Goal: Subscribe to service/newsletter

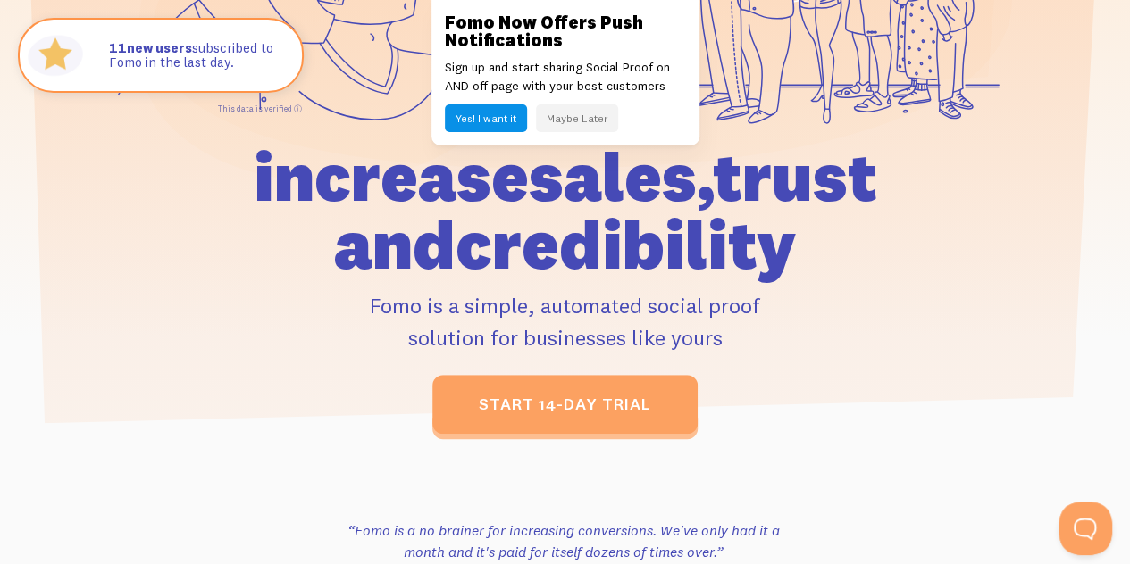
click at [492, 115] on button "Yes! I want it" at bounding box center [486, 118] width 82 height 28
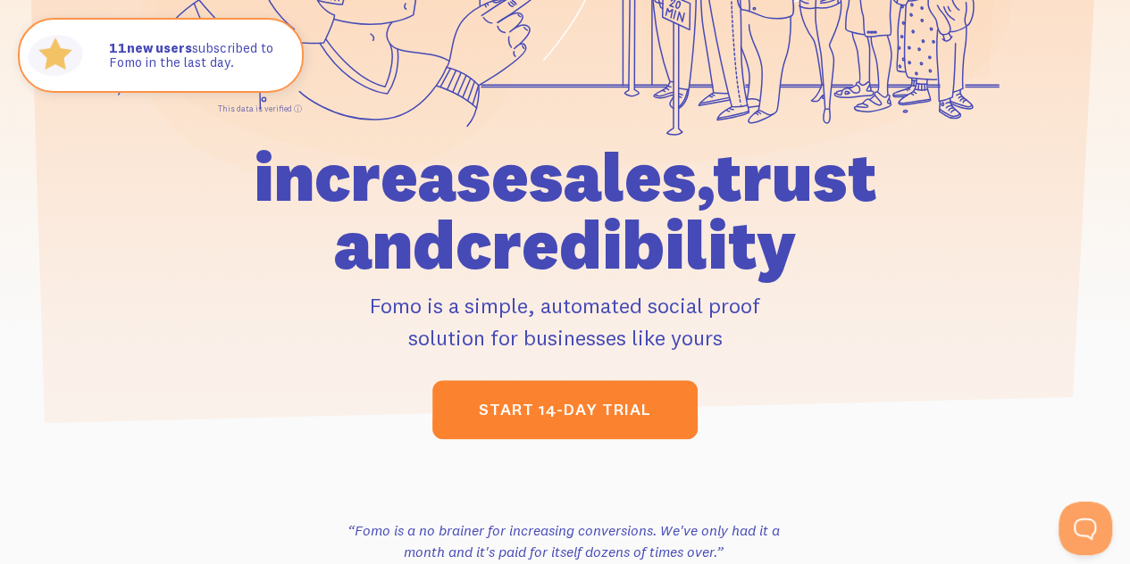
click at [556, 412] on link "start 14-day trial" at bounding box center [564, 409] width 265 height 59
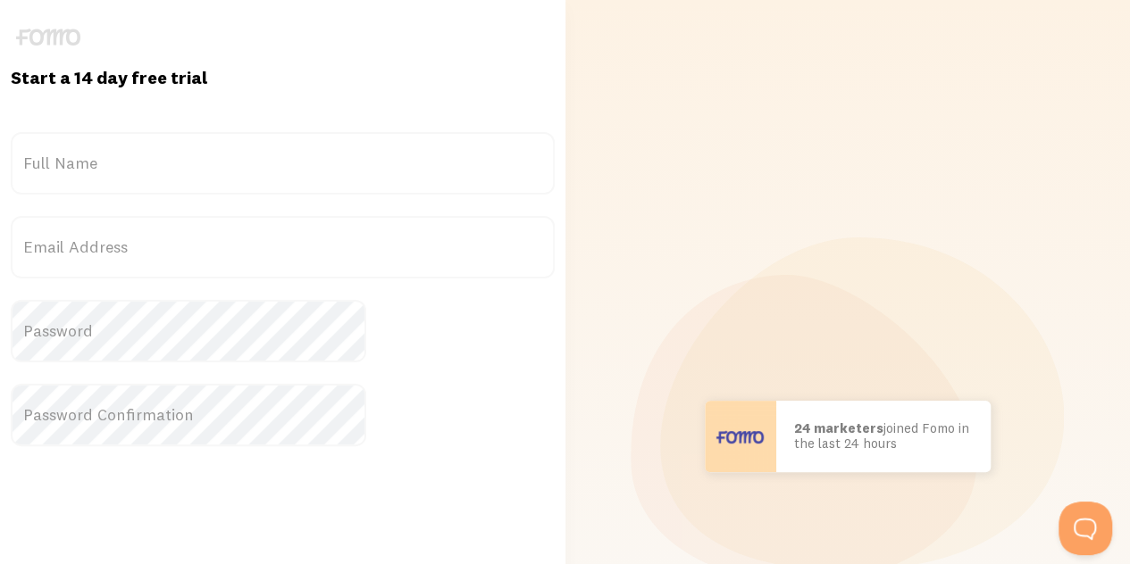
click at [256, 170] on label "Full Name" at bounding box center [283, 163] width 544 height 63
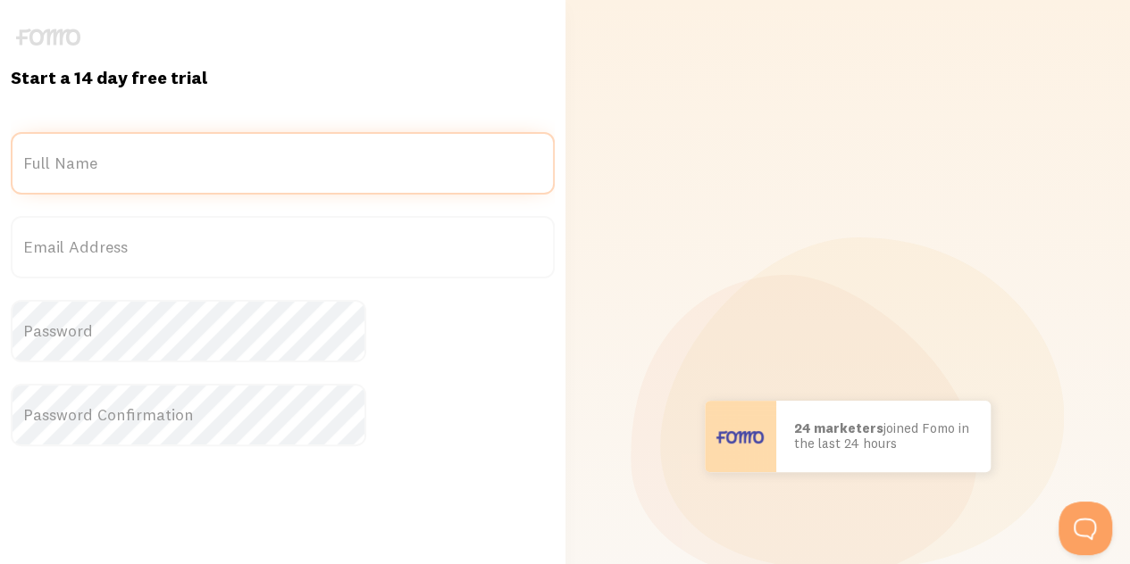
click at [256, 170] on input "Full Name" at bounding box center [283, 163] width 544 height 63
type input "Afsar Alam"
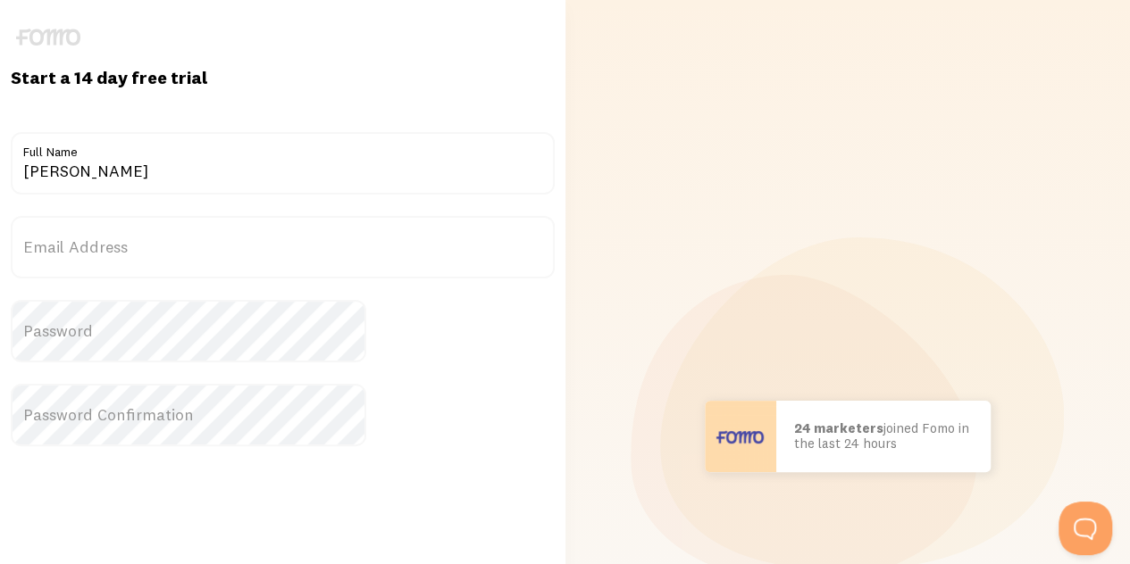
click at [173, 245] on label "Email Address" at bounding box center [283, 247] width 544 height 63
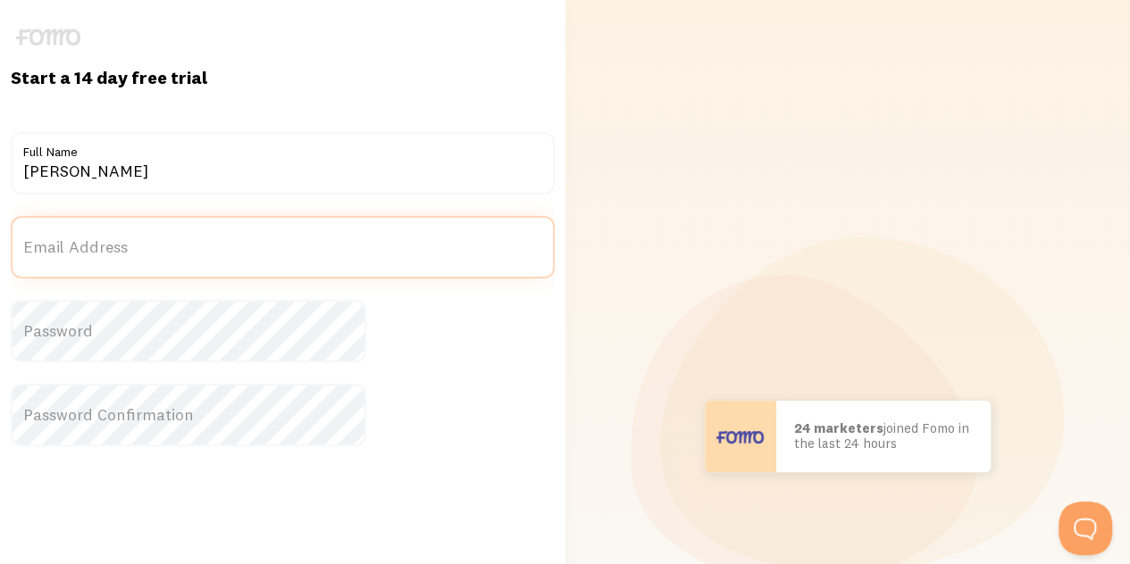
click at [173, 245] on input "Email Address" at bounding box center [283, 247] width 544 height 63
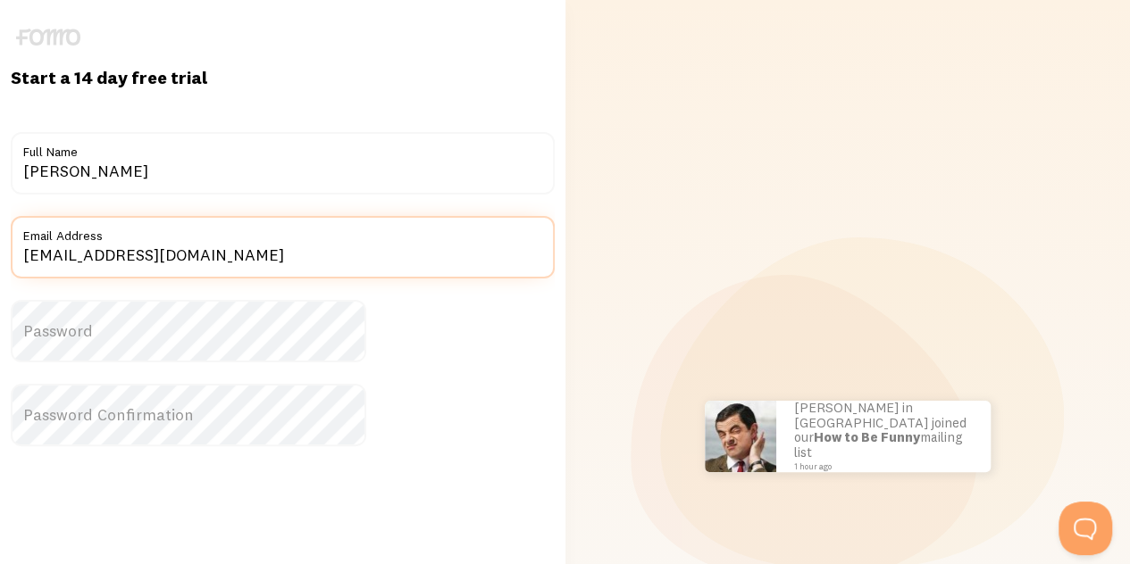
type input "Afsaralam418@gmail.com"
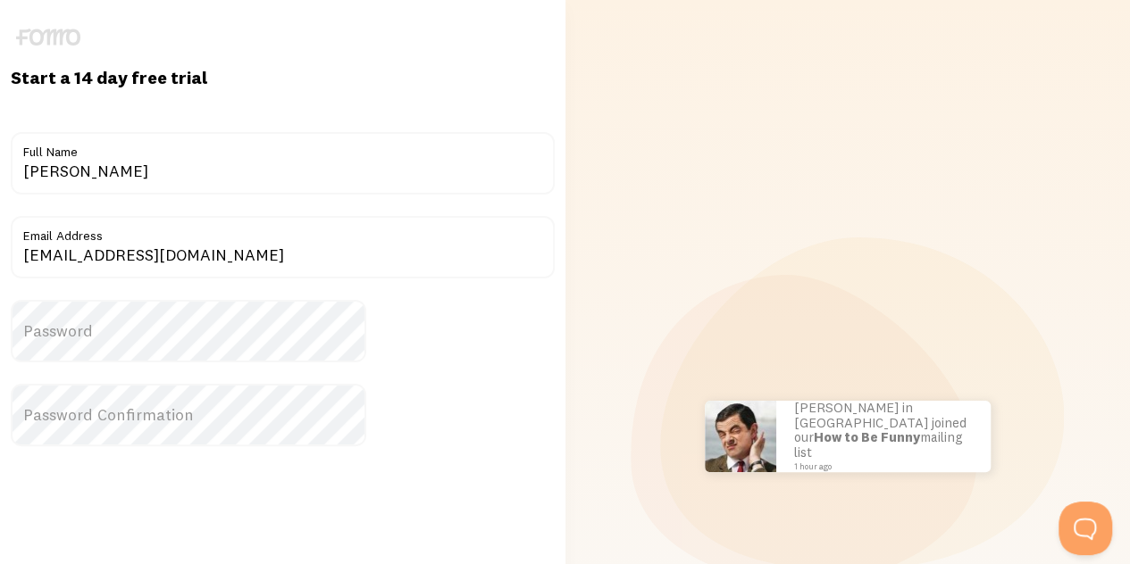
click at [161, 313] on label "Password" at bounding box center [283, 331] width 544 height 63
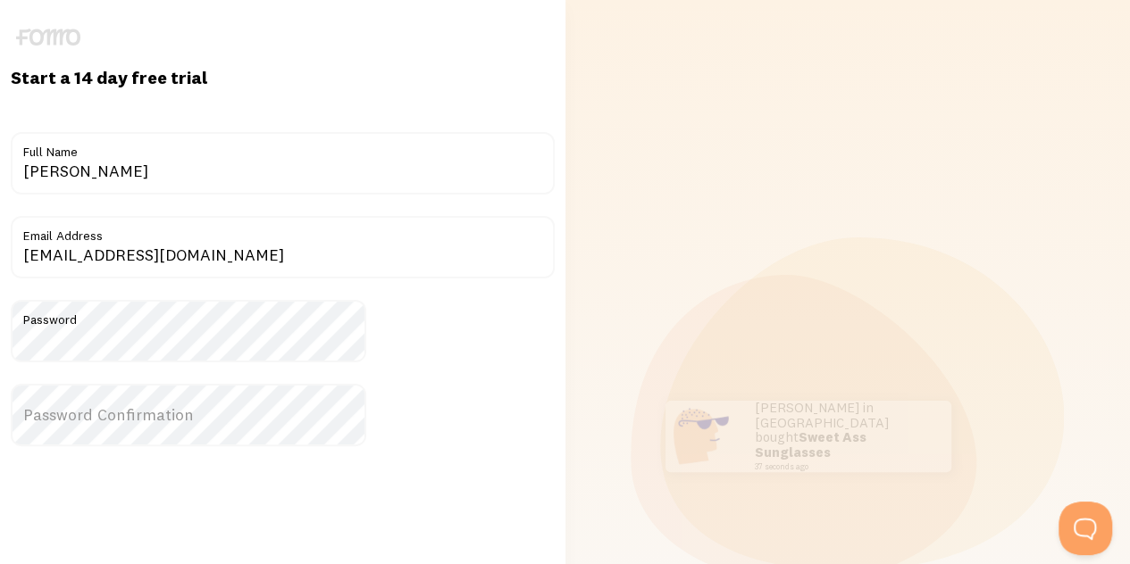
click at [251, 402] on label "Password Confirmation" at bounding box center [283, 415] width 544 height 63
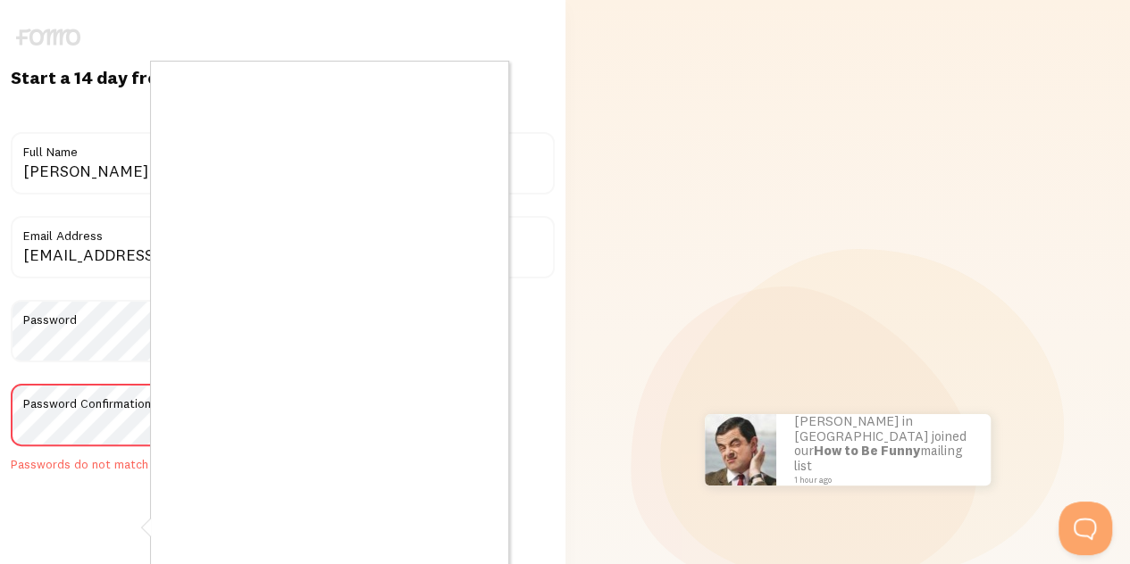
scroll to position [7, 0]
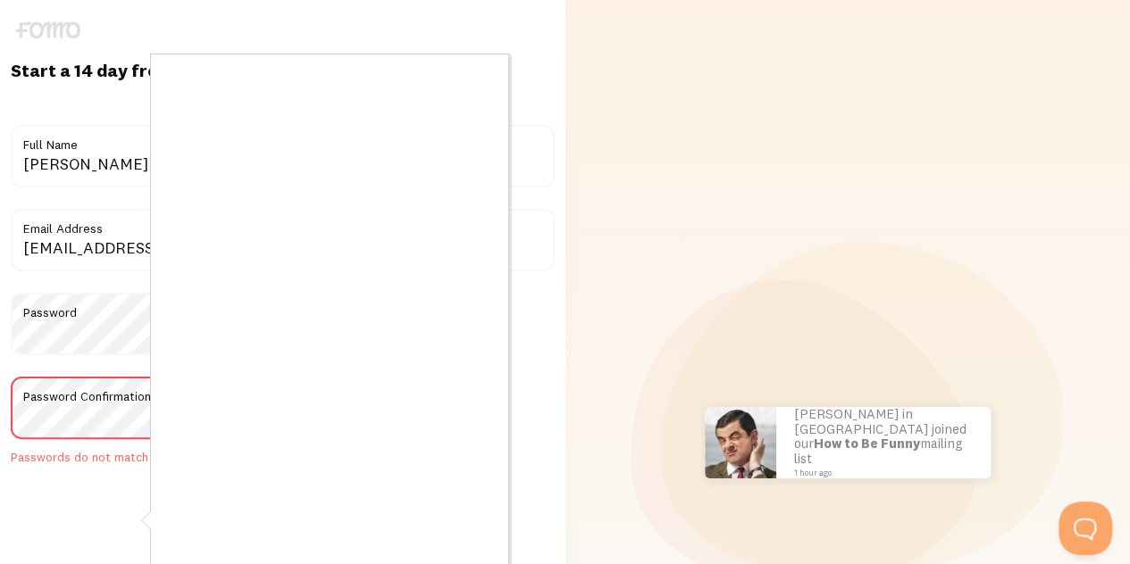
click at [84, 352] on div at bounding box center [565, 282] width 1130 height 564
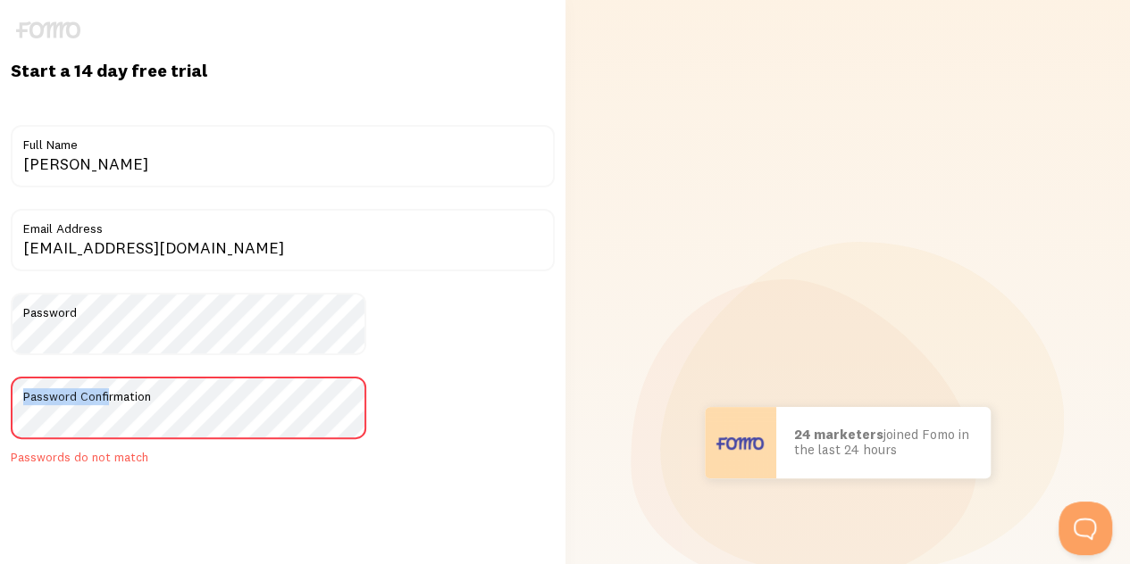
click at [202, 413] on div "Password Confirmation Passwords do not match" at bounding box center [283, 421] width 544 height 89
drag, startPoint x: 243, startPoint y: 319, endPoint x: 100, endPoint y: 347, distance: 145.7
click at [100, 347] on div "Start a 14 day free trial {{ count }} people signed up today! Title Afsar Alam …" at bounding box center [282, 442] width 565 height 767
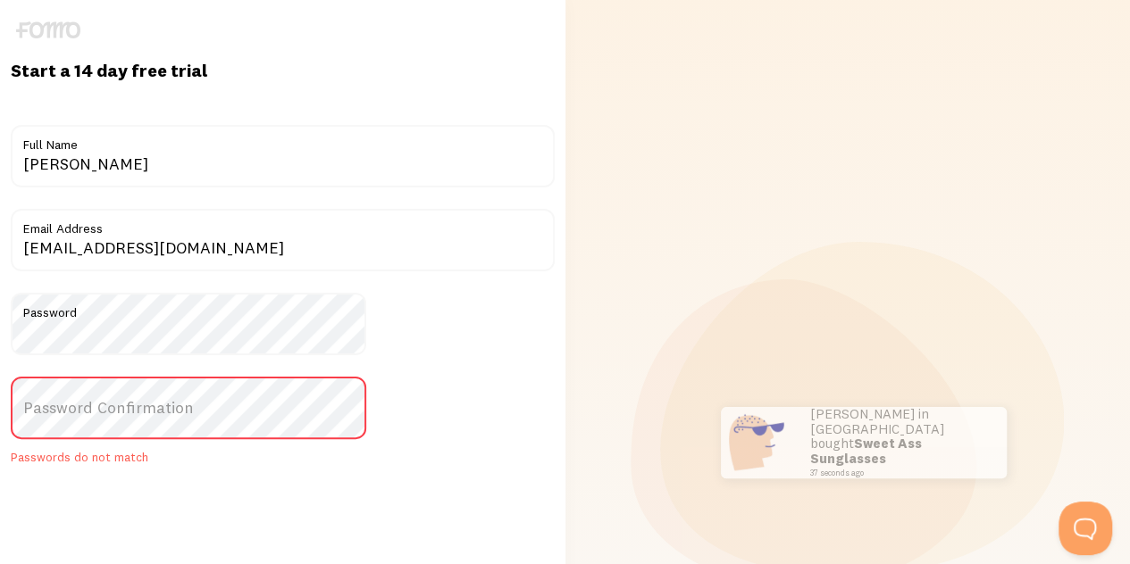
click at [149, 393] on label "Password Confirmation" at bounding box center [283, 408] width 544 height 63
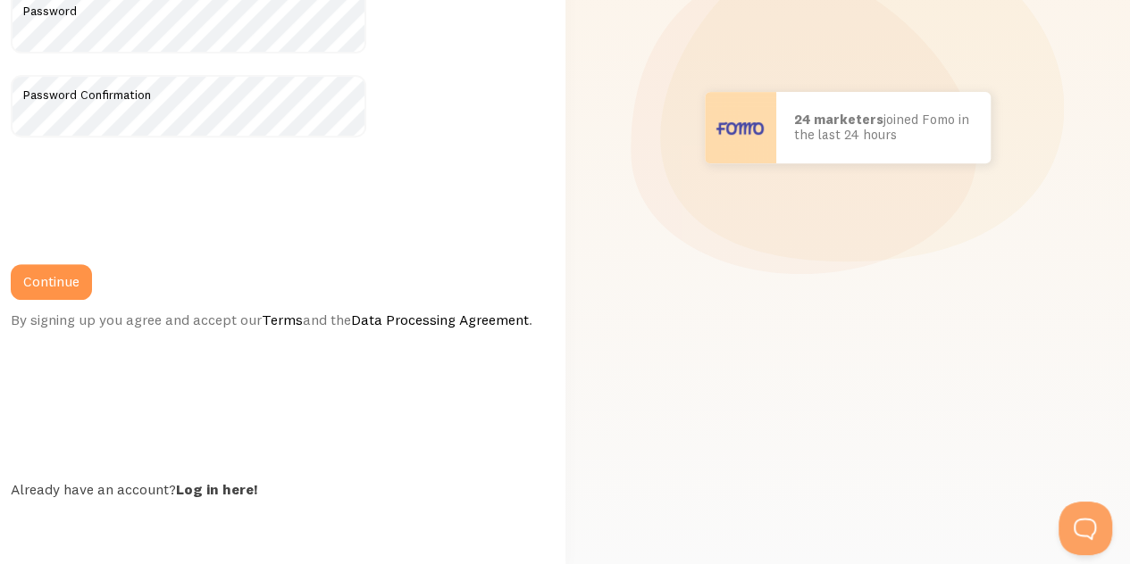
scroll to position [313, 0]
click at [92, 285] on button "Continue" at bounding box center [51, 282] width 81 height 36
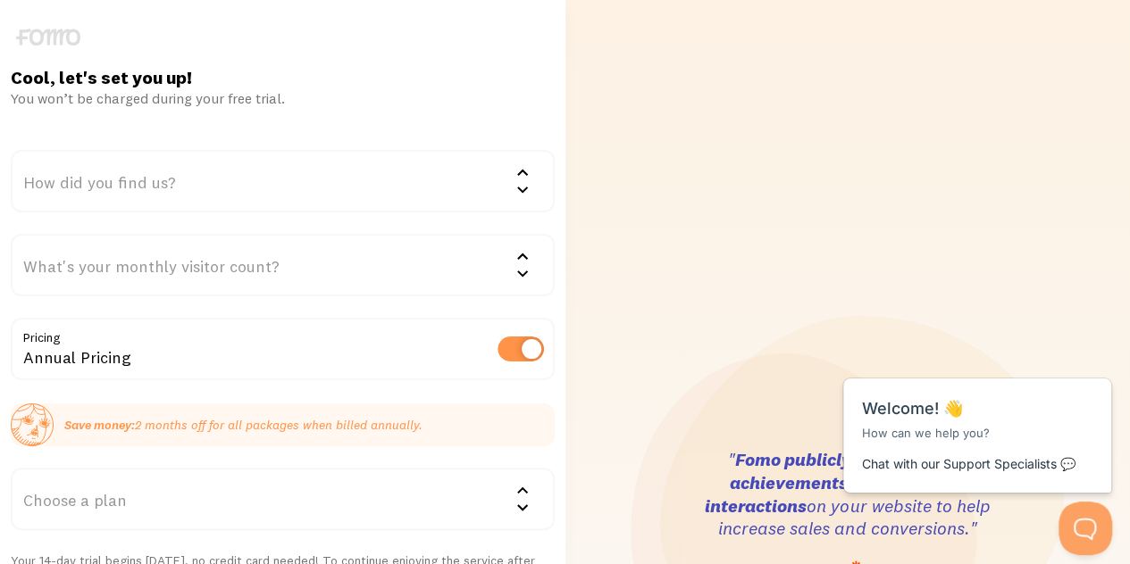
click at [329, 188] on div "How did you find us?" at bounding box center [283, 181] width 544 height 63
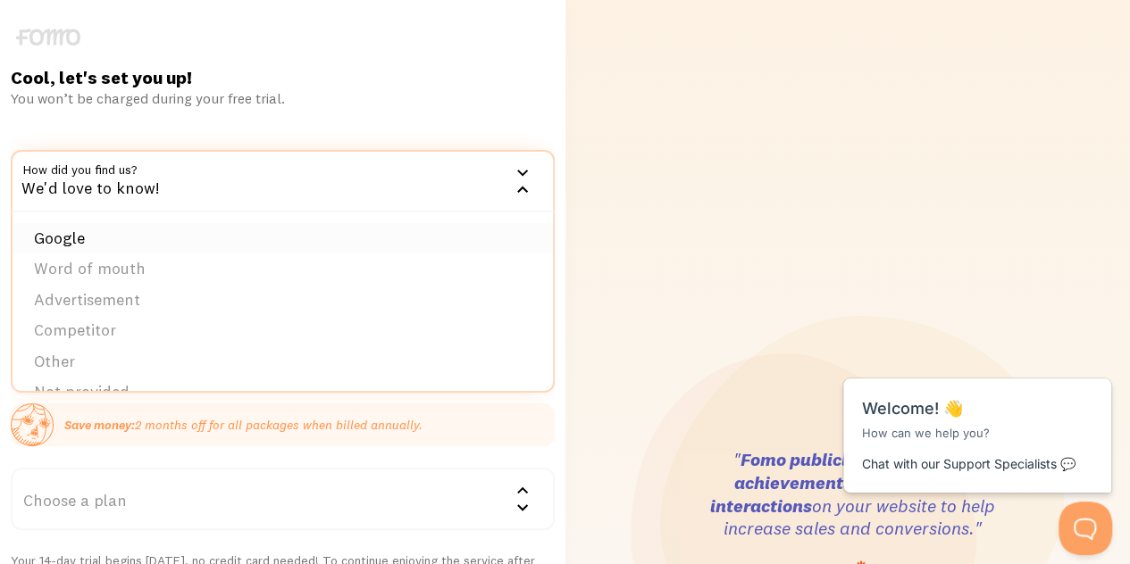
click at [211, 244] on li "Google" at bounding box center [283, 238] width 540 height 31
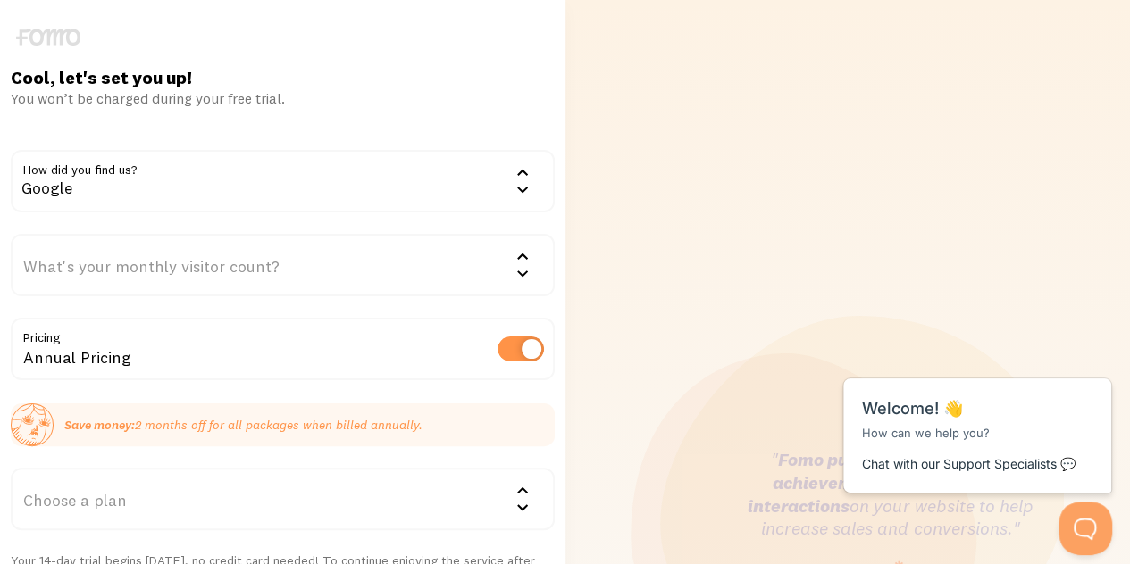
click at [288, 259] on div "What's your monthly visitor count?" at bounding box center [283, 265] width 544 height 63
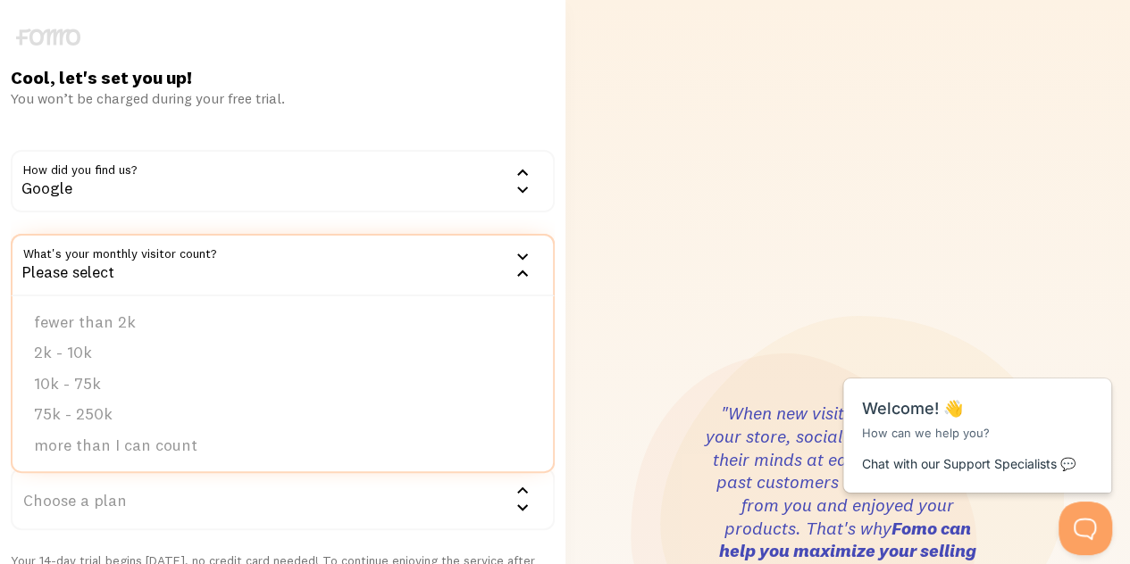
click at [563, 297] on div "Cool, let's set you up! You won’t be charged during your free trial. How did yo…" at bounding box center [282, 524] width 565 height 1048
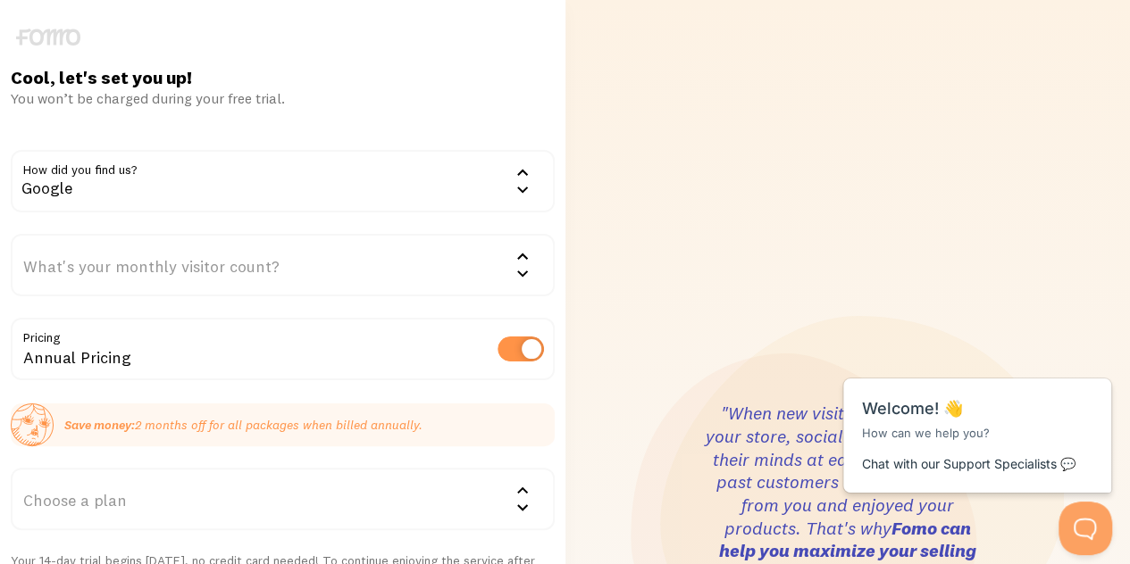
click at [345, 286] on div "What's your monthly visitor count?" at bounding box center [283, 265] width 544 height 63
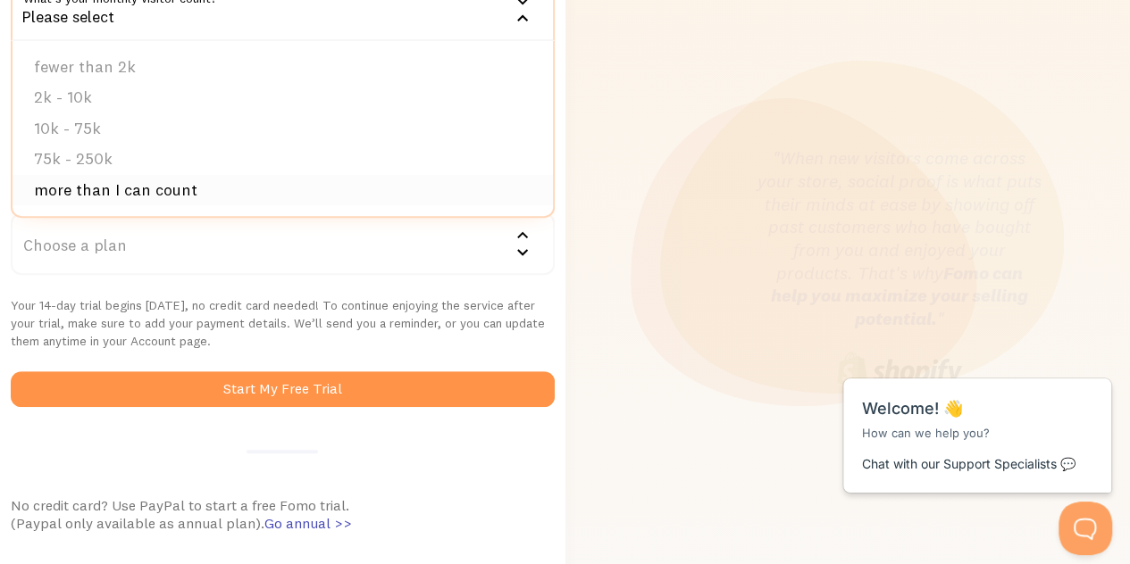
scroll to position [200, 0]
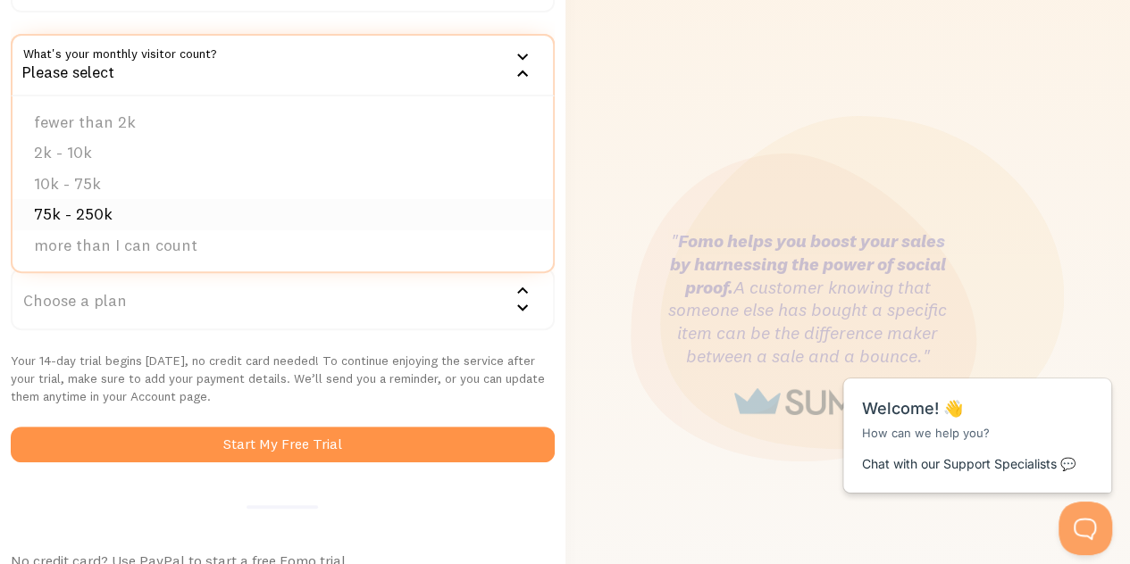
click at [203, 217] on li "75k - 250k" at bounding box center [283, 214] width 540 height 31
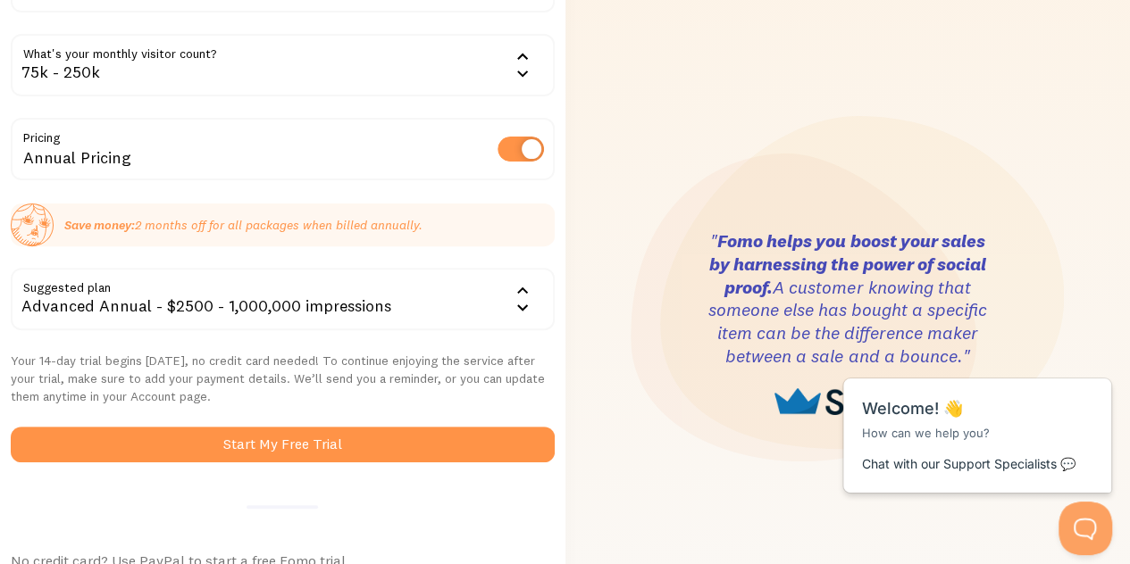
scroll to position [0, 0]
